Goal: Task Accomplishment & Management: Manage account settings

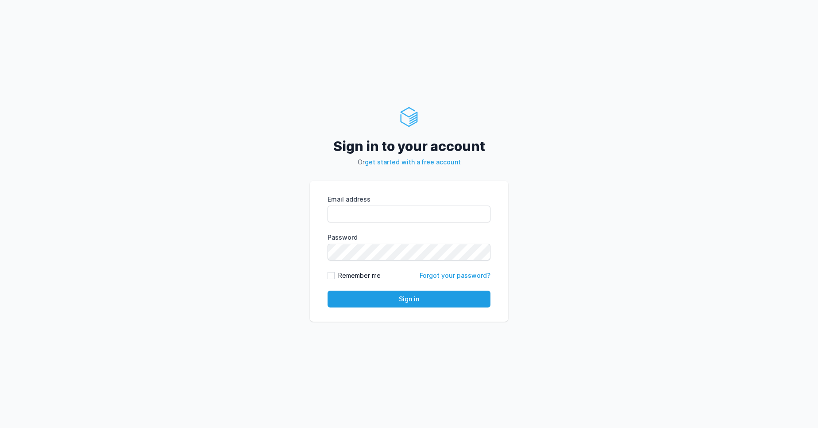
type input "[PERSON_NAME][EMAIL_ADDRESS][DOMAIN_NAME]"
click at [529, 202] on div "Sign in to your account Or get started with a free account Email address [PERSO…" at bounding box center [409, 214] width 818 height 428
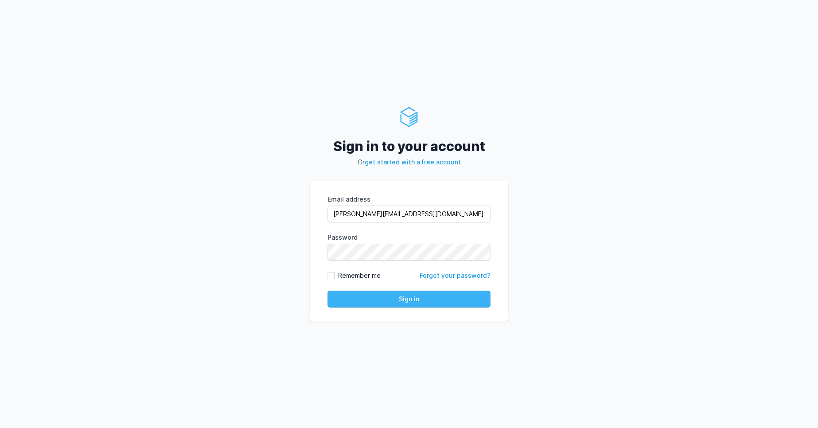
click at [378, 298] on button "Sign in" at bounding box center [409, 298] width 163 height 17
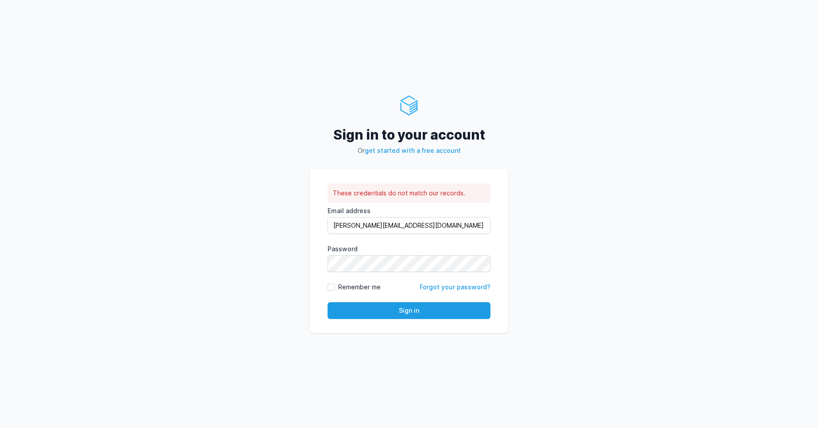
click at [541, 211] on div "Sign in to your account Or get started with a free account These credentials do…" at bounding box center [409, 214] width 818 height 428
drag, startPoint x: 405, startPoint y: 227, endPoint x: 327, endPoint y: 223, distance: 77.6
click at [327, 223] on div "These credentials do not match our records. Email address vijendar.reddy@cdmx.i…" at bounding box center [409, 251] width 198 height 164
click at [278, 174] on div "Sign in to your account Or get started with a free account These credentials do…" at bounding box center [409, 214] width 818 height 428
click at [436, 313] on button "Sign in" at bounding box center [409, 310] width 163 height 17
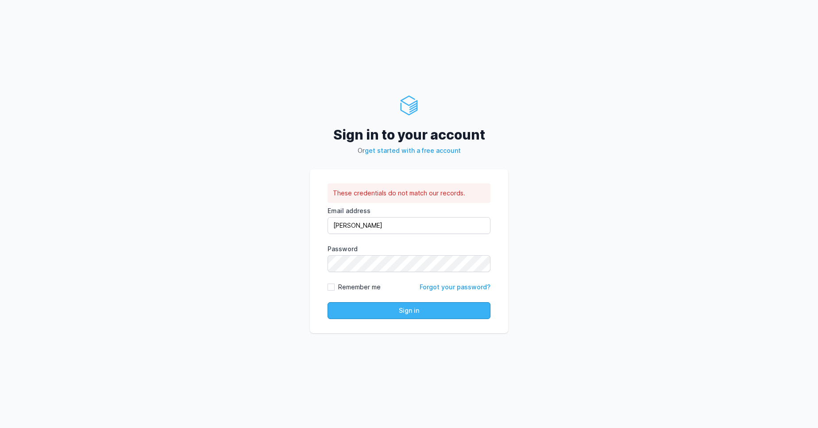
click at [421, 311] on button "Sign in" at bounding box center [409, 310] width 163 height 17
click at [595, 160] on div "Sign in to your account Or get started with a free account These credentials do…" at bounding box center [409, 214] width 818 height 428
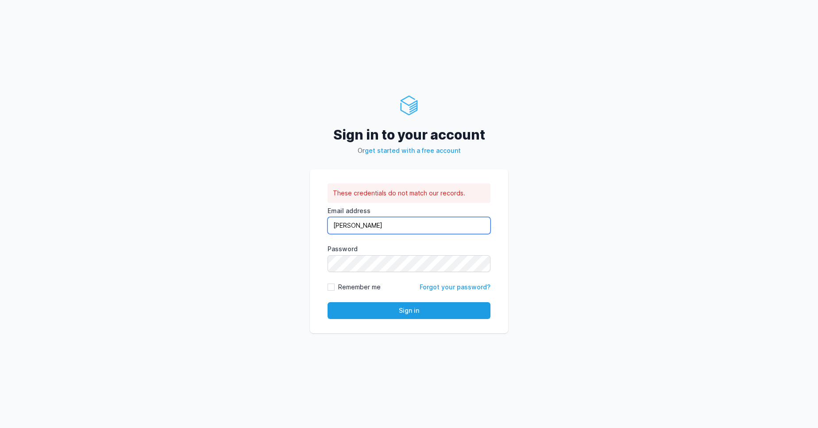
click at [379, 228] on input "vijendar" at bounding box center [409, 225] width 163 height 17
type input "vijendar.reddy@cdmx.in"
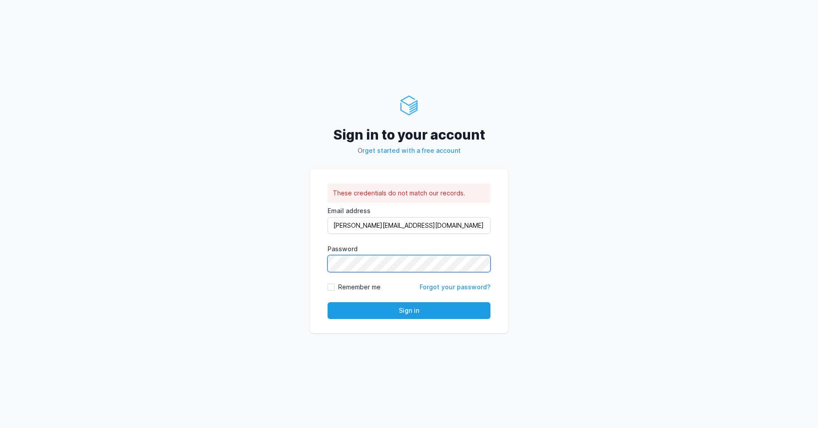
click at [294, 255] on div "Sign in to your account Or get started with a free account These credentials do…" at bounding box center [409, 214] width 818 height 428
click at [391, 316] on button "Sign in" at bounding box center [409, 310] width 163 height 17
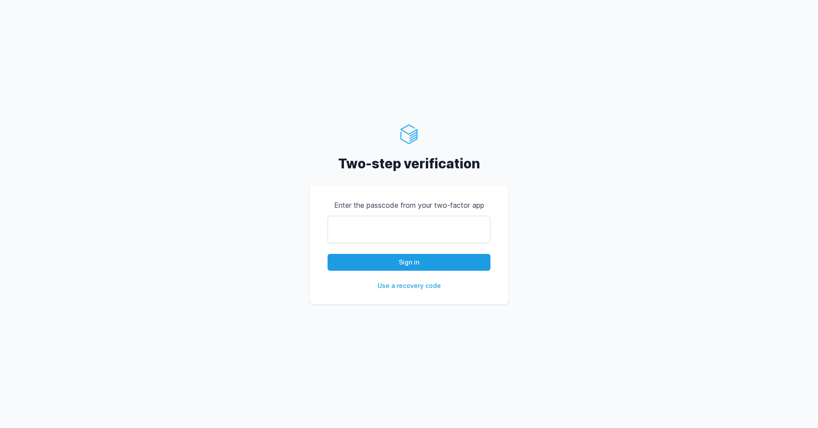
click at [360, 236] on input "text" at bounding box center [409, 229] width 163 height 27
type input "445627"
click at [419, 266] on button "Sign in" at bounding box center [409, 262] width 163 height 17
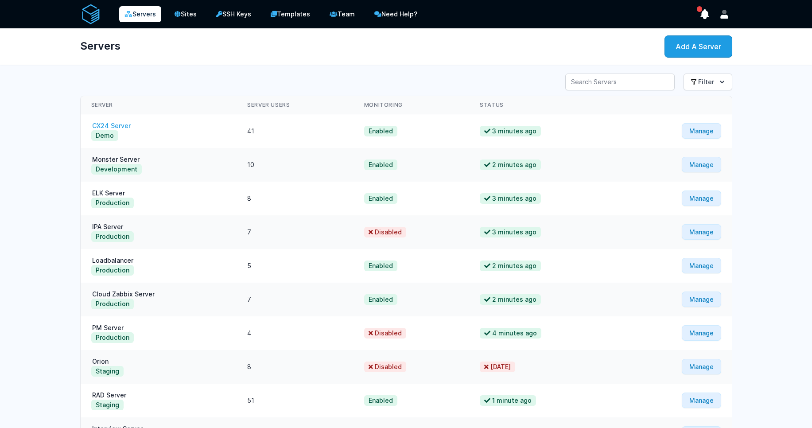
click at [119, 126] on link "CX24 Server" at bounding box center [111, 126] width 40 height 8
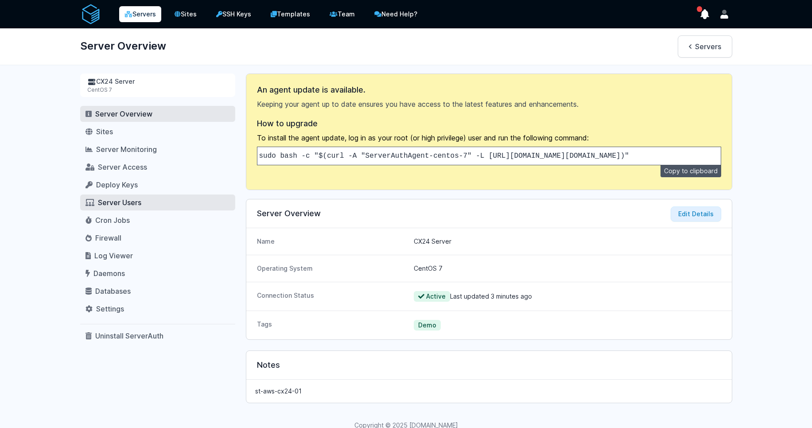
click at [109, 201] on span "Server Users" at bounding box center [119, 202] width 43 height 9
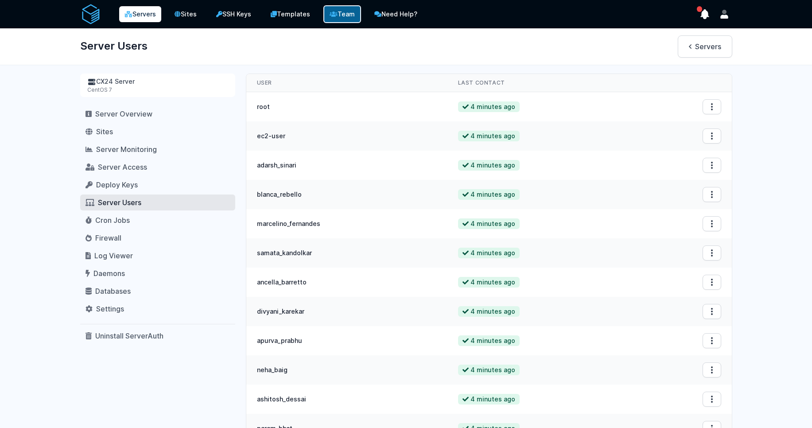
click at [347, 15] on link "Team" at bounding box center [342, 14] width 38 height 18
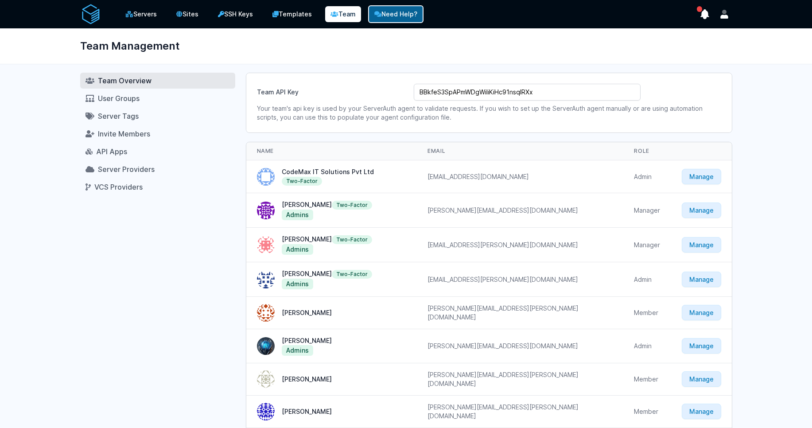
click at [383, 12] on link "Need Help?" at bounding box center [395, 14] width 55 height 18
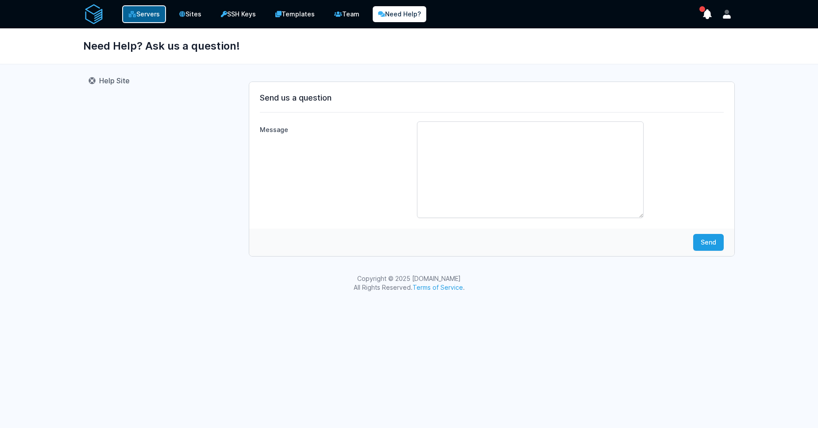
click at [137, 18] on link "Servers" at bounding box center [144, 14] width 44 height 18
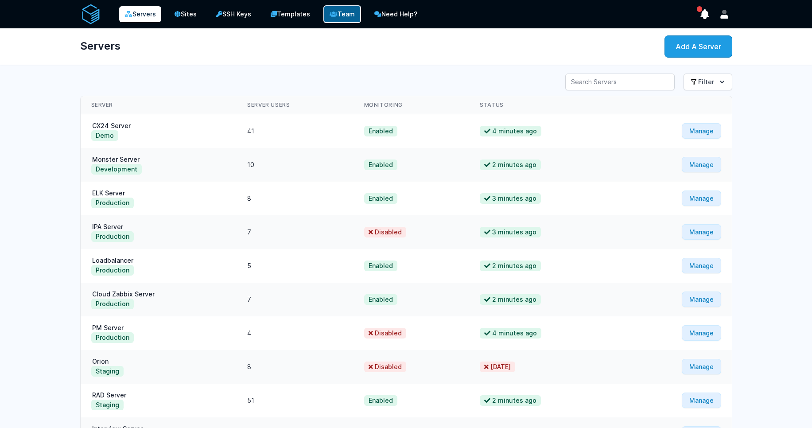
click at [341, 16] on link "Team" at bounding box center [342, 14] width 38 height 18
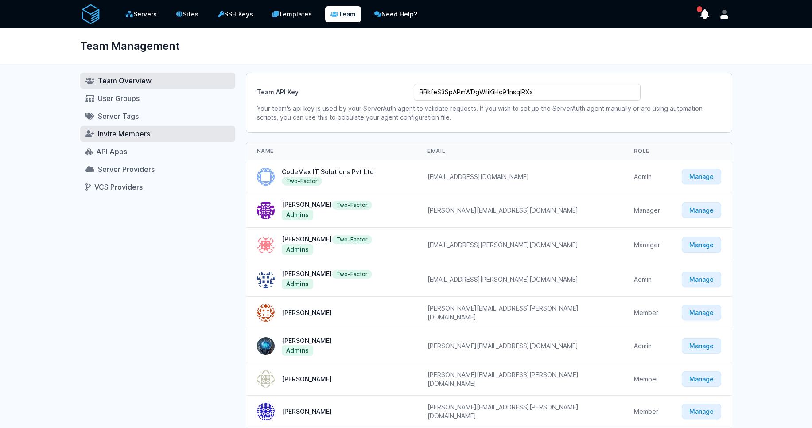
click at [128, 132] on span "Invite Members" at bounding box center [124, 133] width 52 height 9
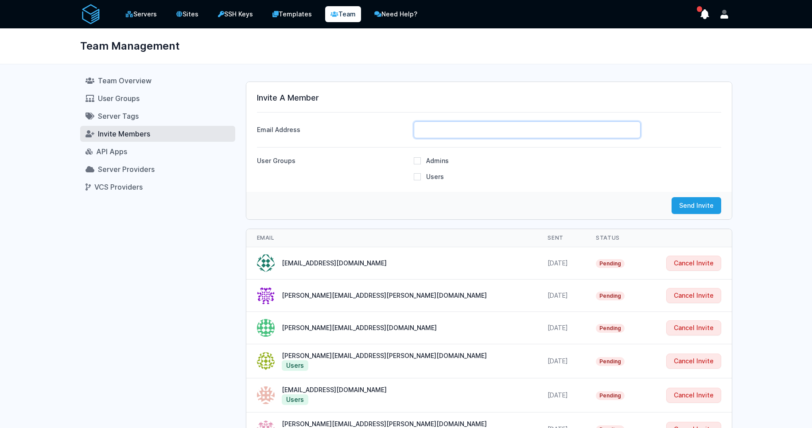
click at [475, 133] on input "Email Address" at bounding box center [527, 129] width 227 height 17
click at [444, 132] on input "Email Address" at bounding box center [527, 129] width 227 height 17
paste input "lokesh.girish@cdmx.in"
type input "lokesh.girish@cdmx.in"
click at [419, 176] on input "Users" at bounding box center [417, 176] width 7 height 7
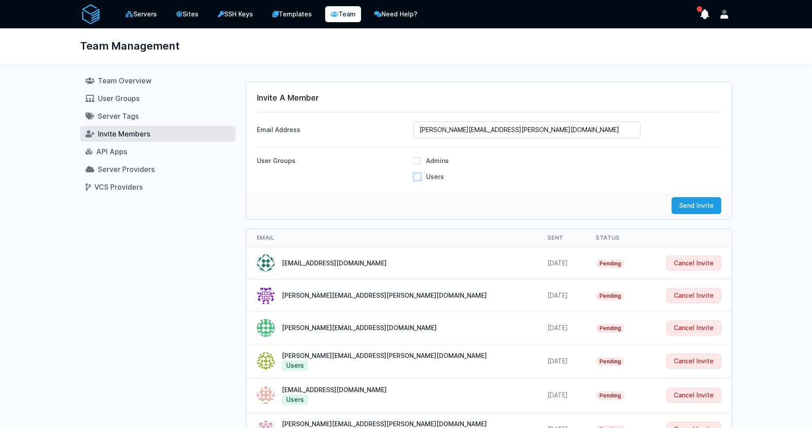
checkbox input "true"
click at [702, 205] on button "Send Invite" at bounding box center [696, 205] width 50 height 17
checkbox input "false"
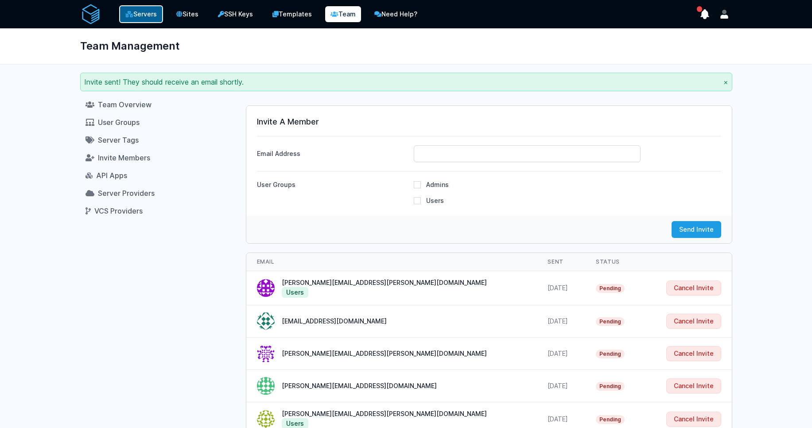
click at [148, 9] on link "Servers" at bounding box center [141, 14] width 44 height 18
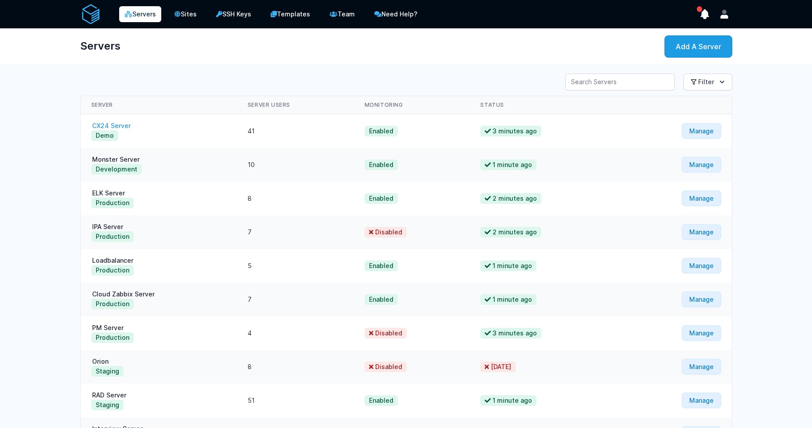
click at [110, 125] on link "CX24 Server" at bounding box center [111, 126] width 40 height 8
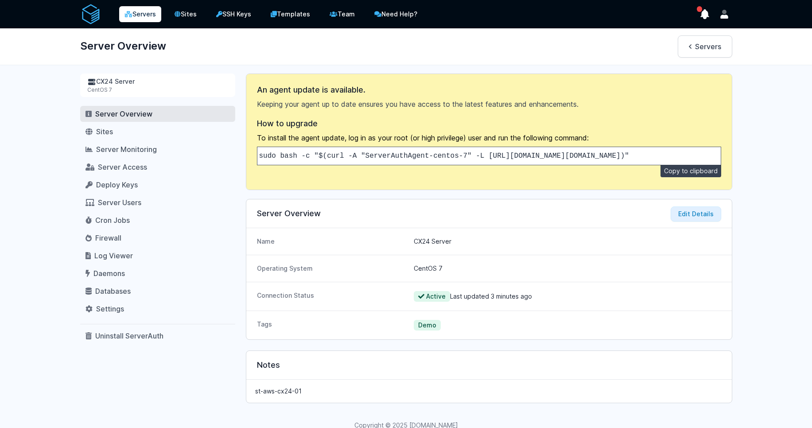
click at [693, 177] on button "Copy to clipboard" at bounding box center [690, 171] width 61 height 12
click at [123, 202] on span "Server Users" at bounding box center [119, 202] width 43 height 9
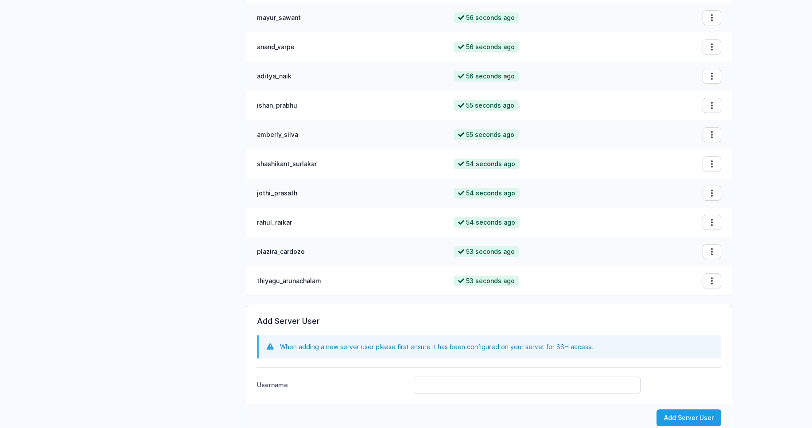
scroll to position [1043, 0]
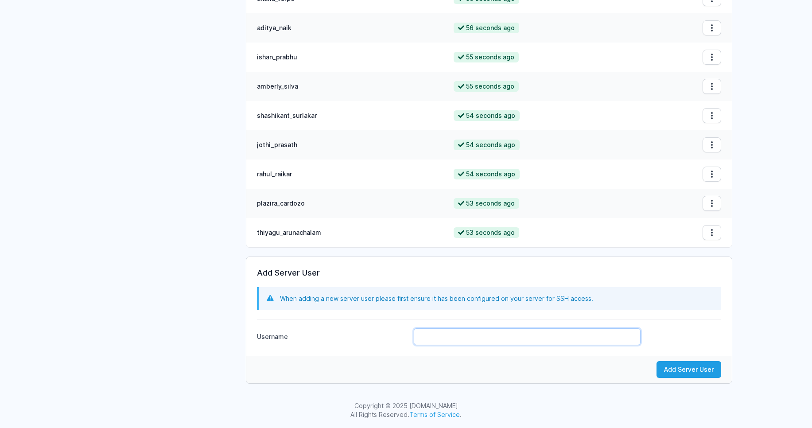
click at [460, 333] on input "Username" at bounding box center [527, 336] width 227 height 17
paste input "lokesh_girish"
type input "lokesh_girish"
click at [672, 365] on button "Add Server User" at bounding box center [688, 369] width 65 height 17
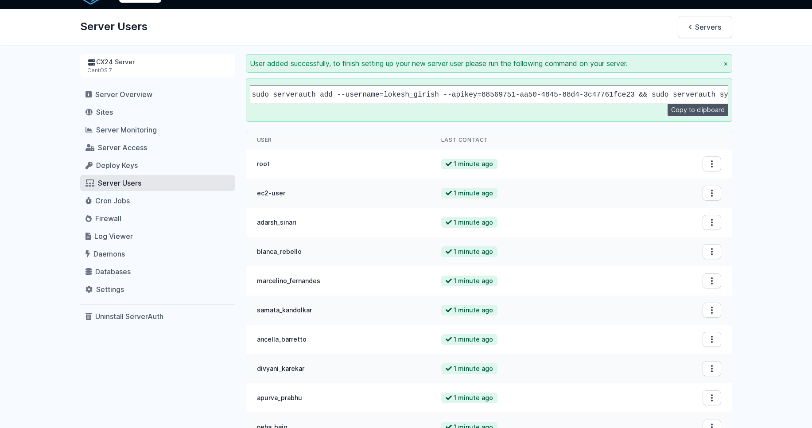
scroll to position [0, 0]
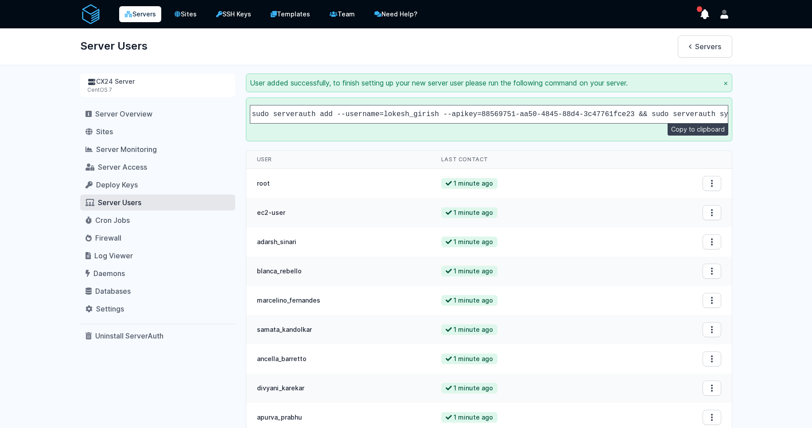
click at [704, 133] on button "Copy to clipboard" at bounding box center [697, 129] width 61 height 12
click at [119, 167] on span "Server Access" at bounding box center [122, 167] width 49 height 9
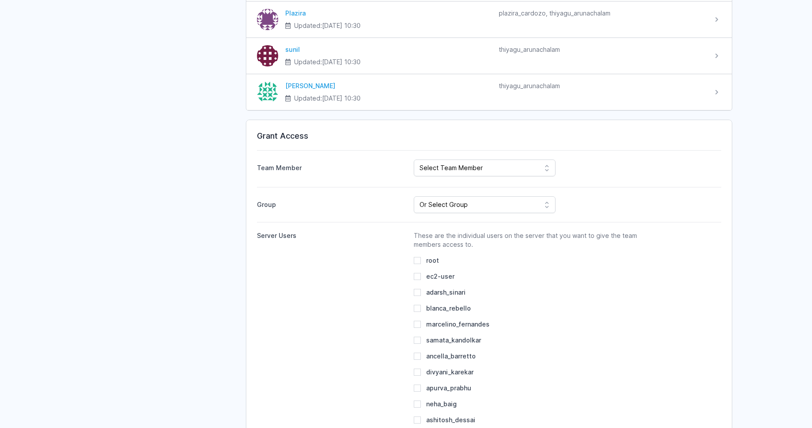
scroll to position [1488, 0]
select select "1327"
click at [414, 160] on select "Select Team Member CodeMax IT Solutions Pvt Ltd [PERSON_NAME] [PERSON_NAME] [PE…" at bounding box center [485, 168] width 142 height 17
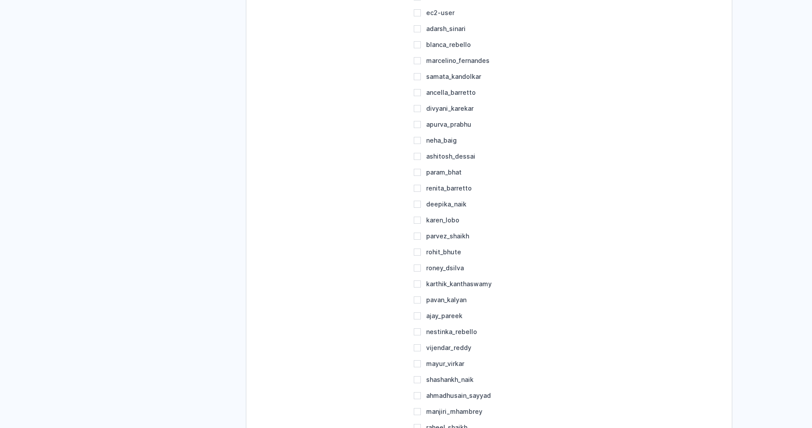
scroll to position [2019, 0]
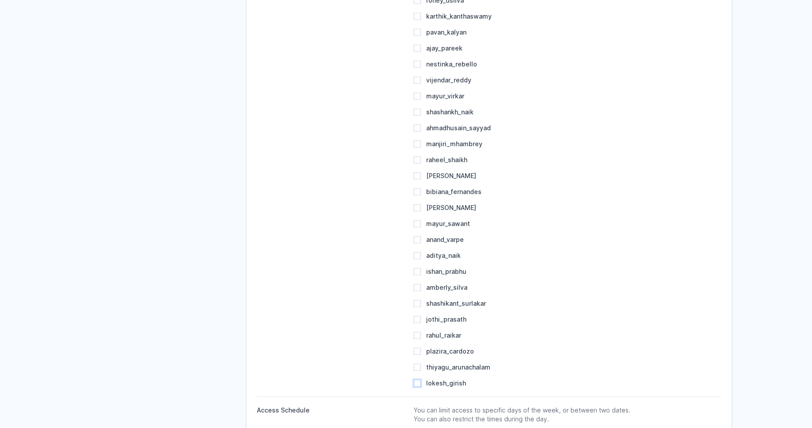
click at [418, 382] on input "lokesh_girish" at bounding box center [417, 382] width 7 height 7
checkbox input "true"
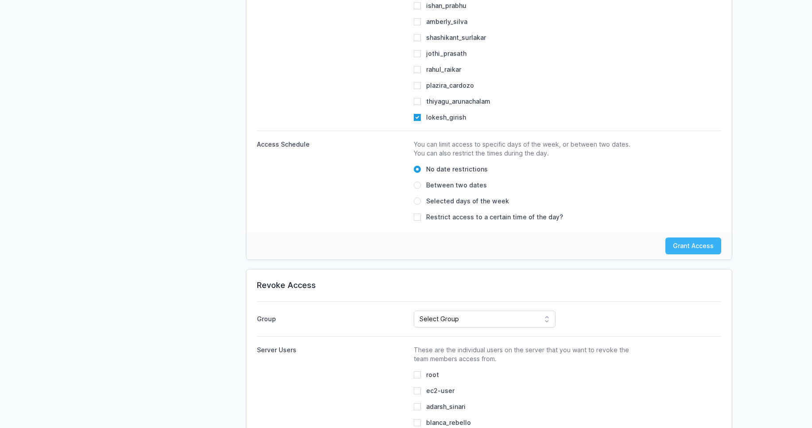
click at [693, 242] on button "Grant Access" at bounding box center [693, 245] width 56 height 17
